Goal: Transaction & Acquisition: Purchase product/service

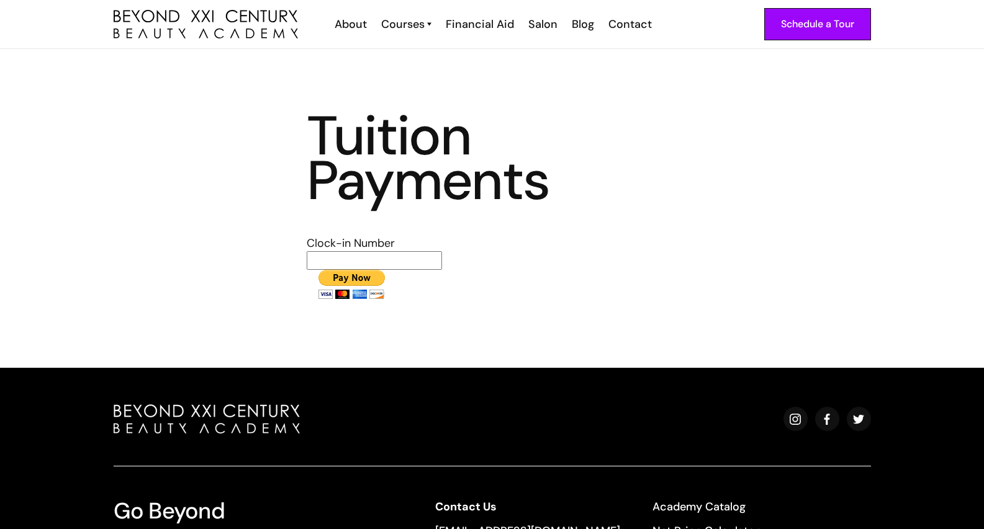
click at [199, 13] on img "home" at bounding box center [206, 24] width 184 height 29
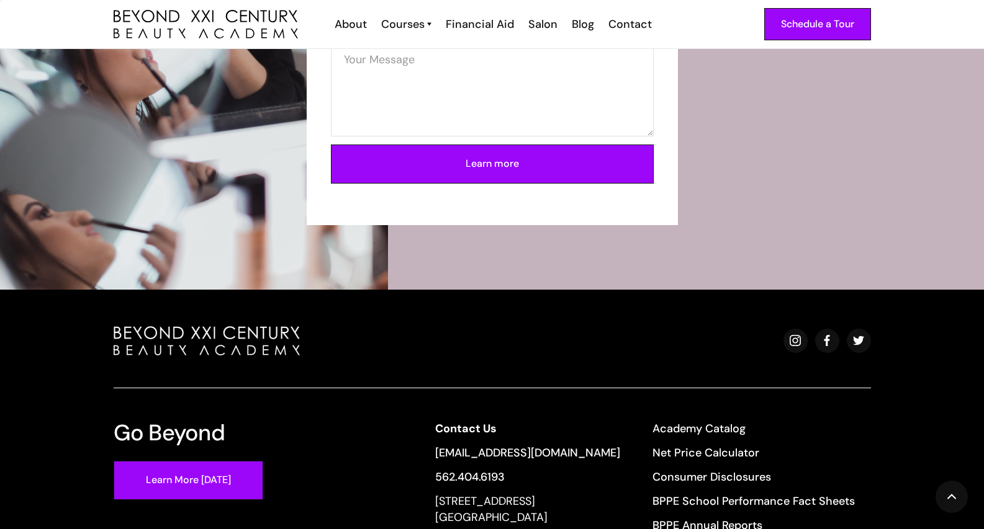
scroll to position [4534, 0]
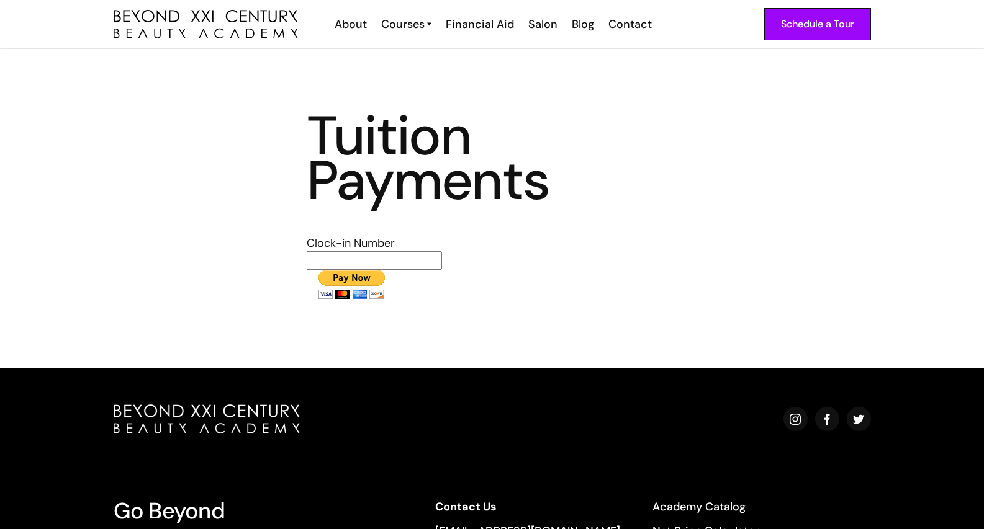
click at [402, 260] on input "text" at bounding box center [374, 260] width 135 height 19
type input "1714"
click at [351, 275] on input "image" at bounding box center [351, 284] width 89 height 29
